Goal: Obtain resource: Download file/media

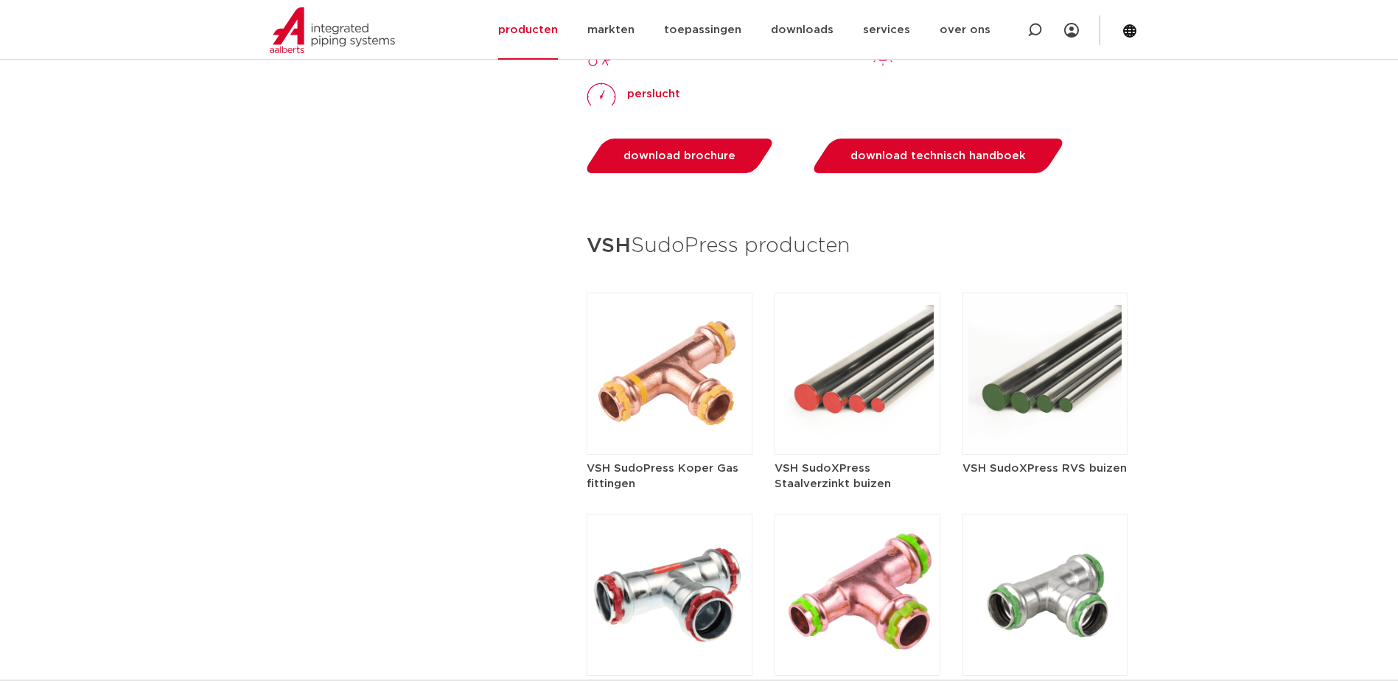
scroll to position [1474, 0]
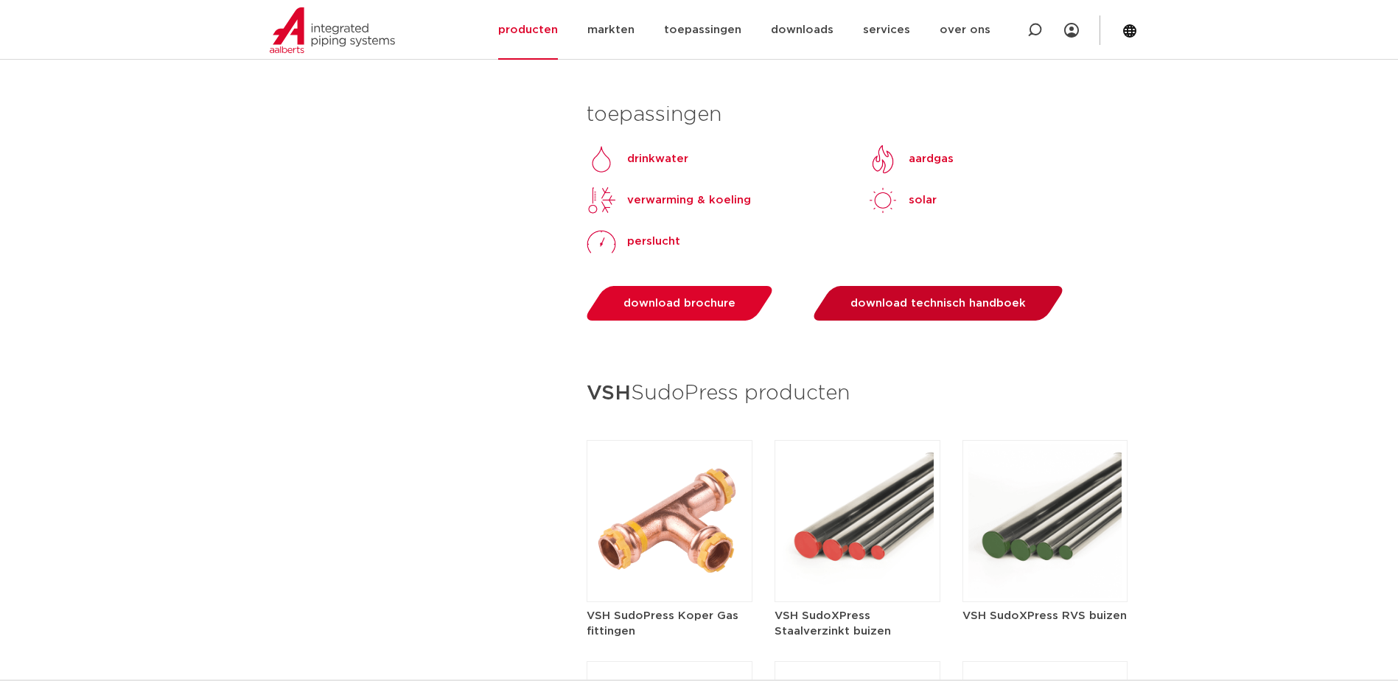
click at [914, 298] on span "download technisch handboek" at bounding box center [938, 303] width 175 height 11
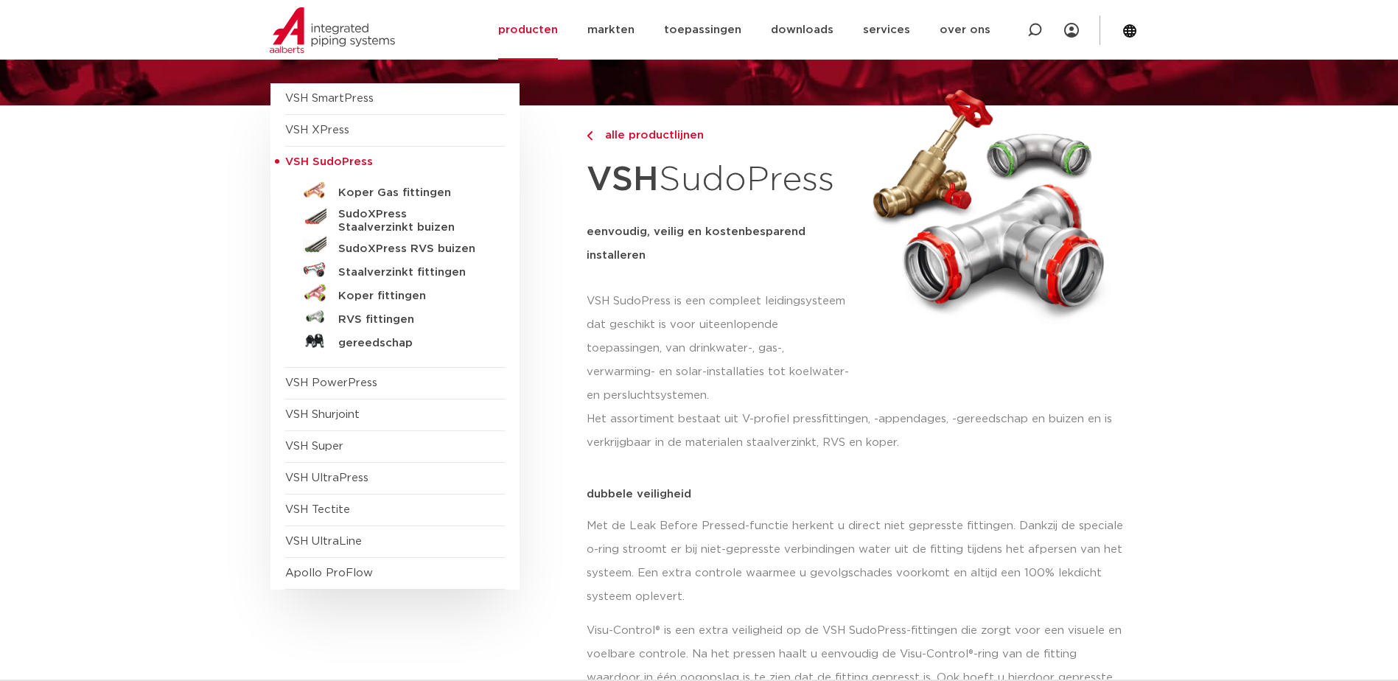
scroll to position [0, 0]
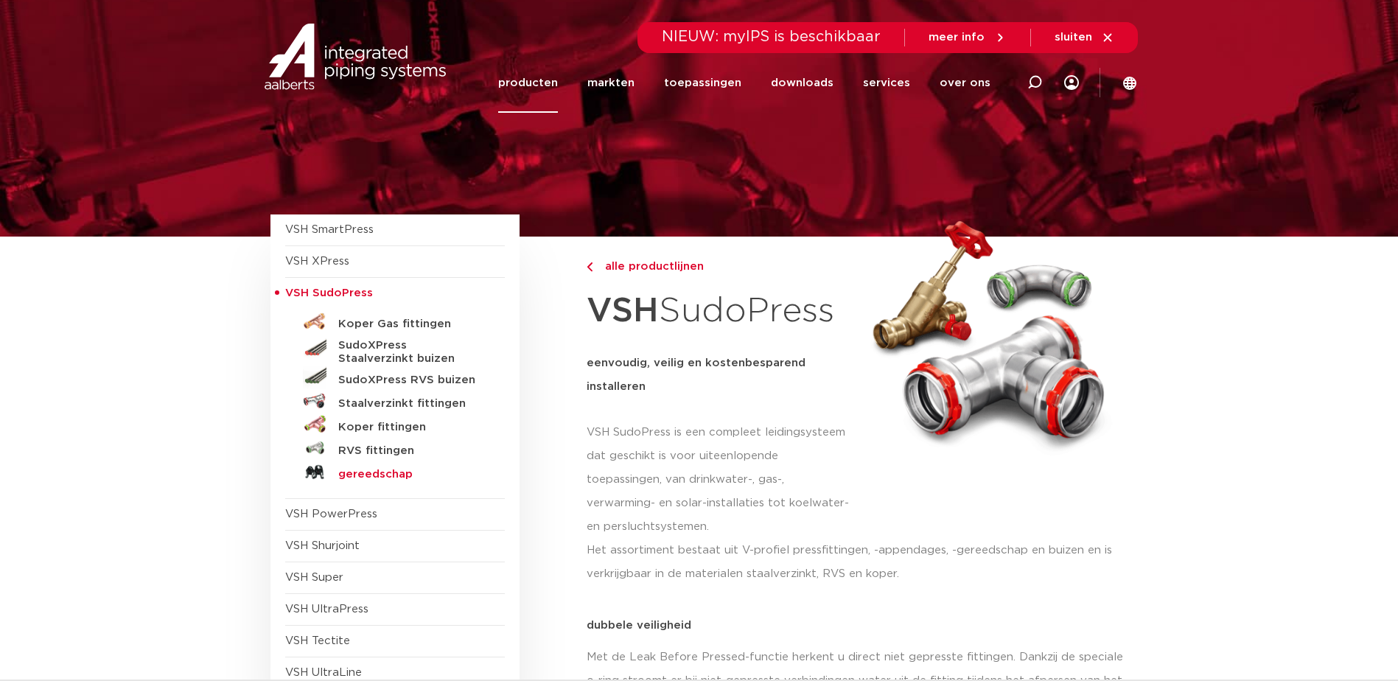
click at [381, 470] on h5 "gereedschap" at bounding box center [411, 474] width 146 height 13
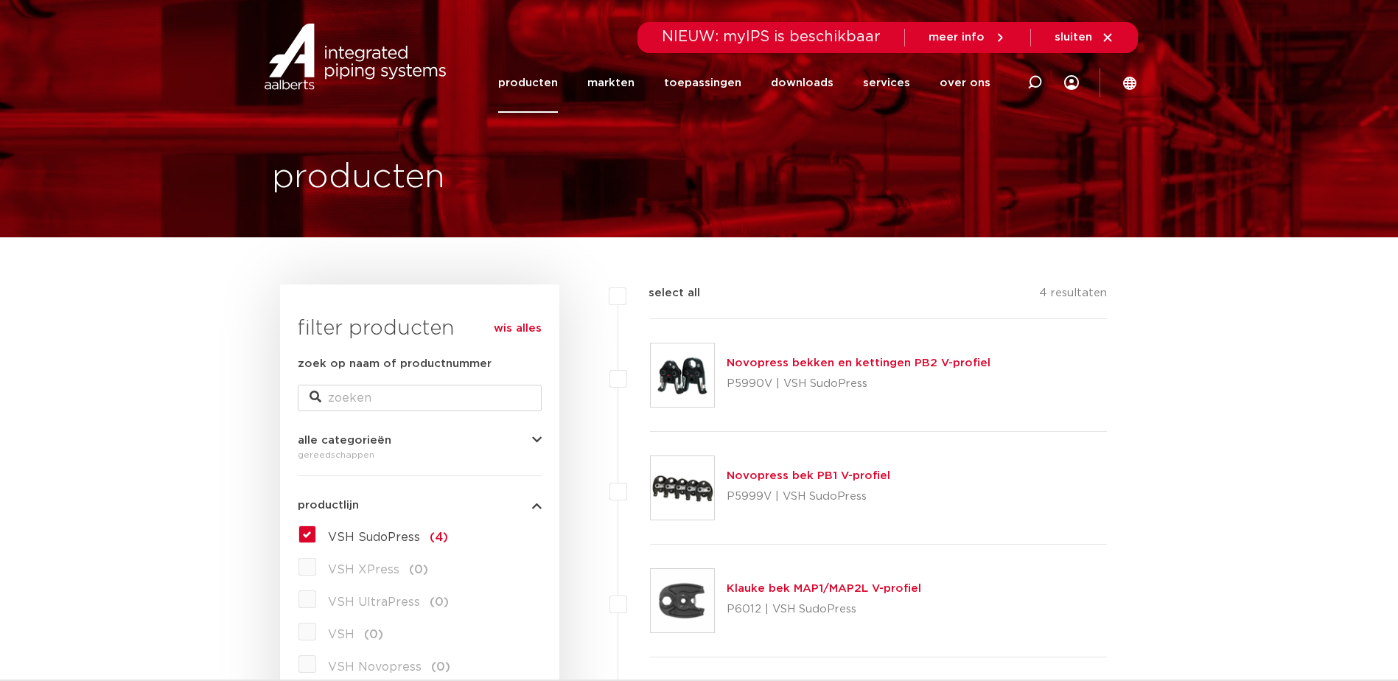
click at [854, 479] on link "Novopress bek PB1 V-profiel" at bounding box center [809, 475] width 164 height 11
